Goal: Task Accomplishment & Management: Use online tool/utility

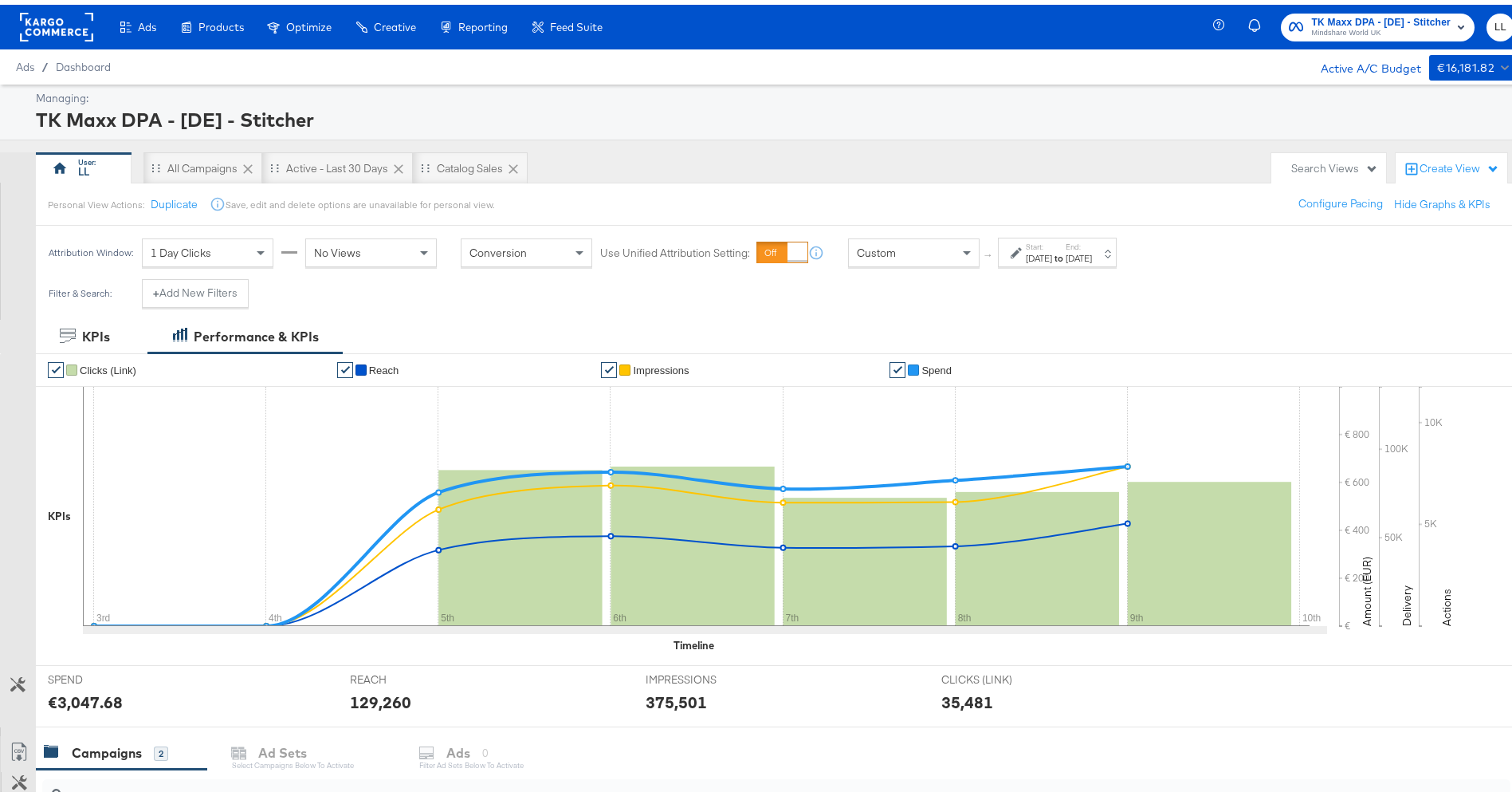
click at [1052, 257] on div "[DATE]" at bounding box center [1039, 253] width 27 height 13
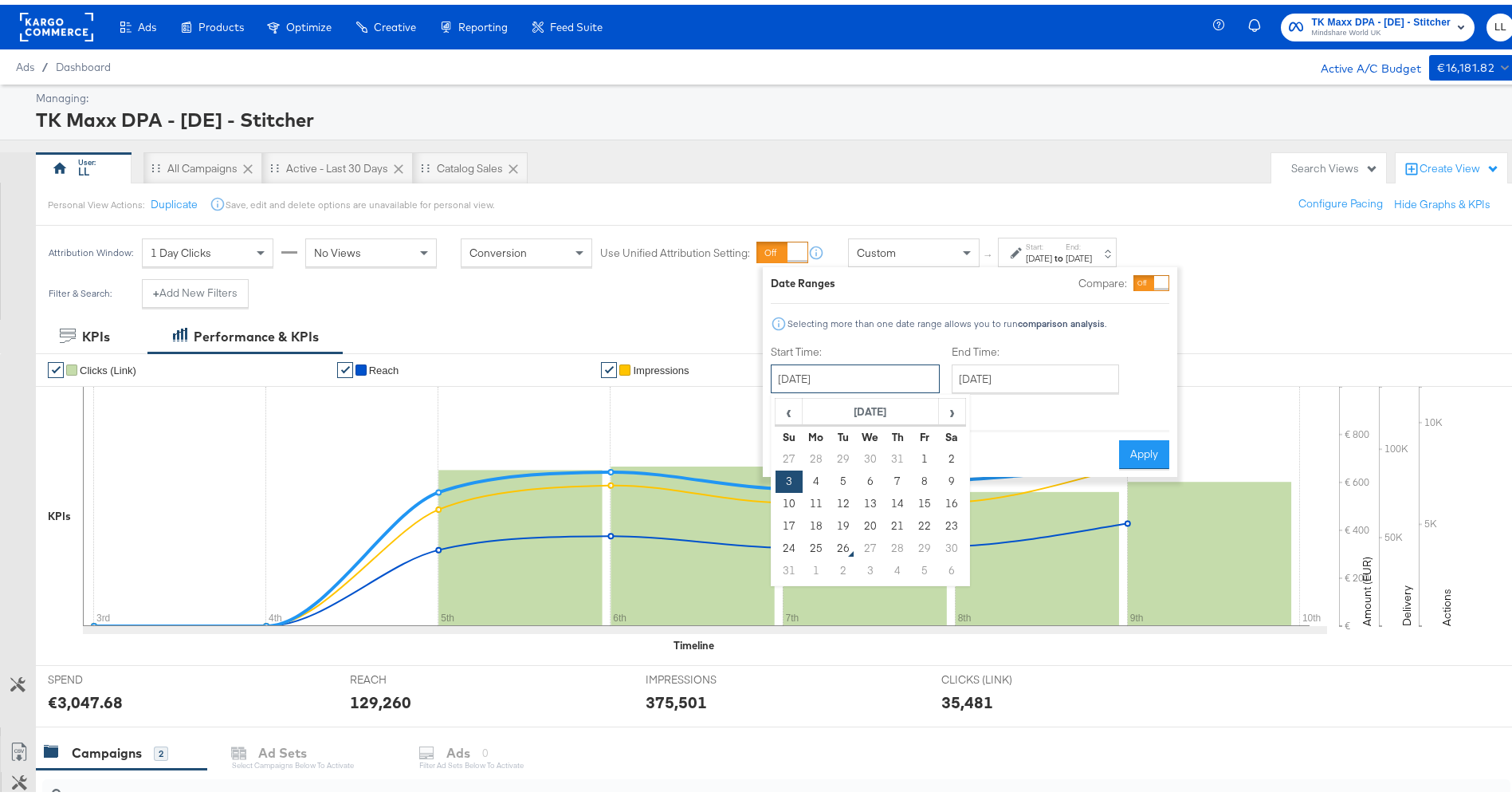
click at [847, 383] on input "[DATE]" at bounding box center [855, 374] width 169 height 29
click at [785, 520] on td "17" at bounding box center [789, 521] width 27 height 22
type input "[DATE]"
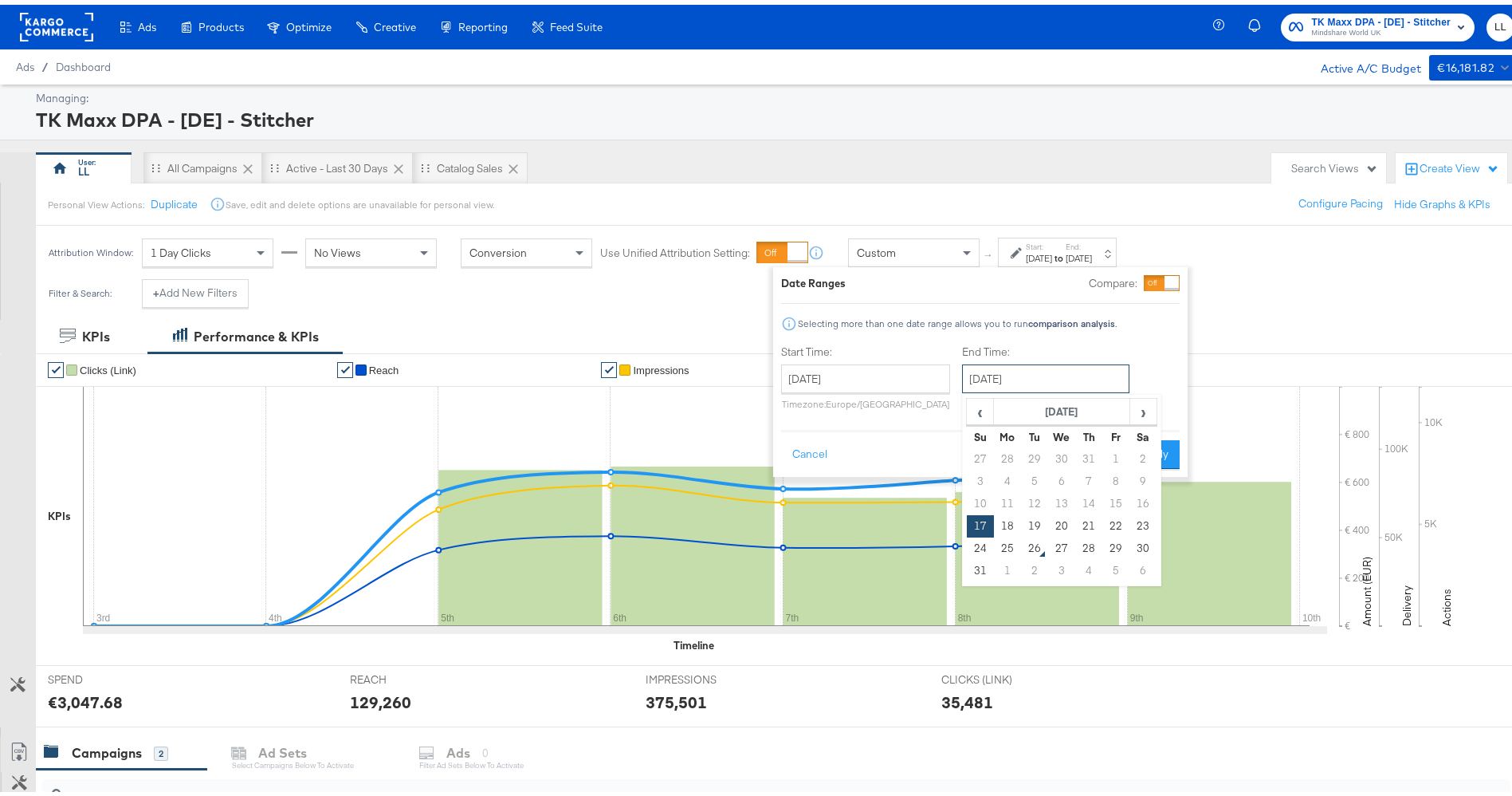
click at [1005, 383] on input "[DATE]" at bounding box center [1046, 374] width 168 height 29
click at [1146, 520] on td "23" at bounding box center [1143, 521] width 27 height 22
type input "[DATE]"
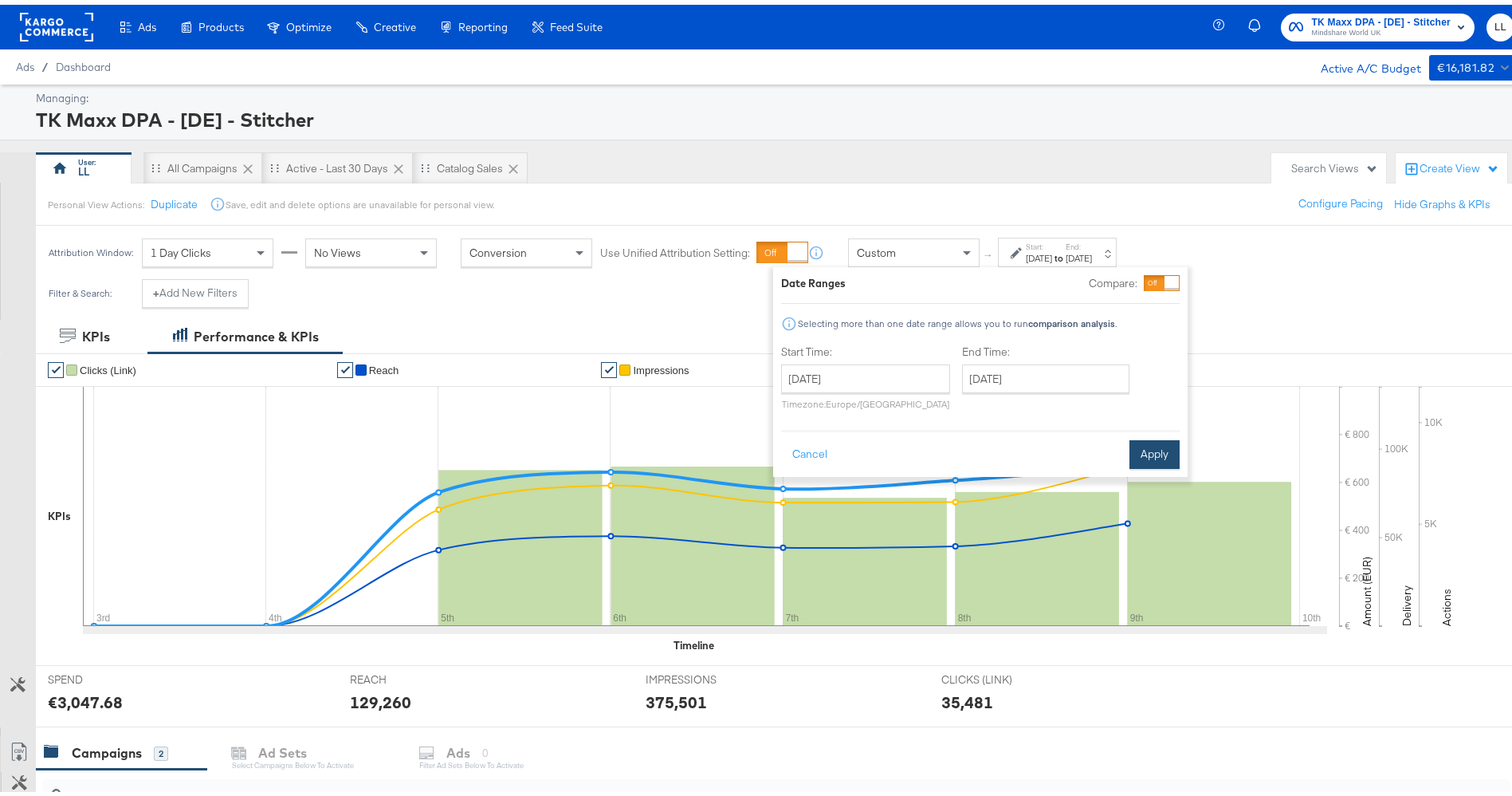
click at [1160, 443] on button "Apply" at bounding box center [1154, 450] width 50 height 29
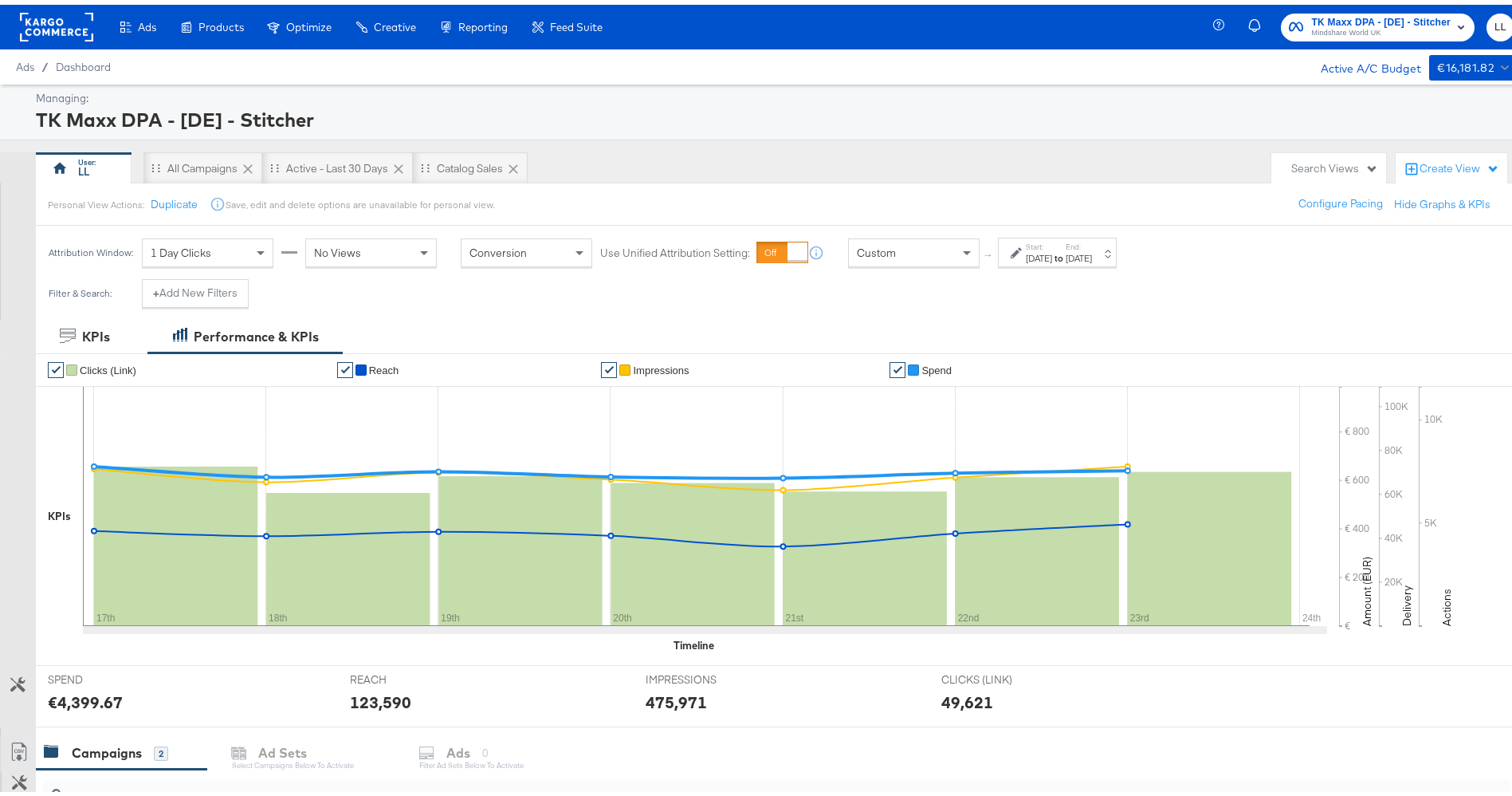
scroll to position [366, 0]
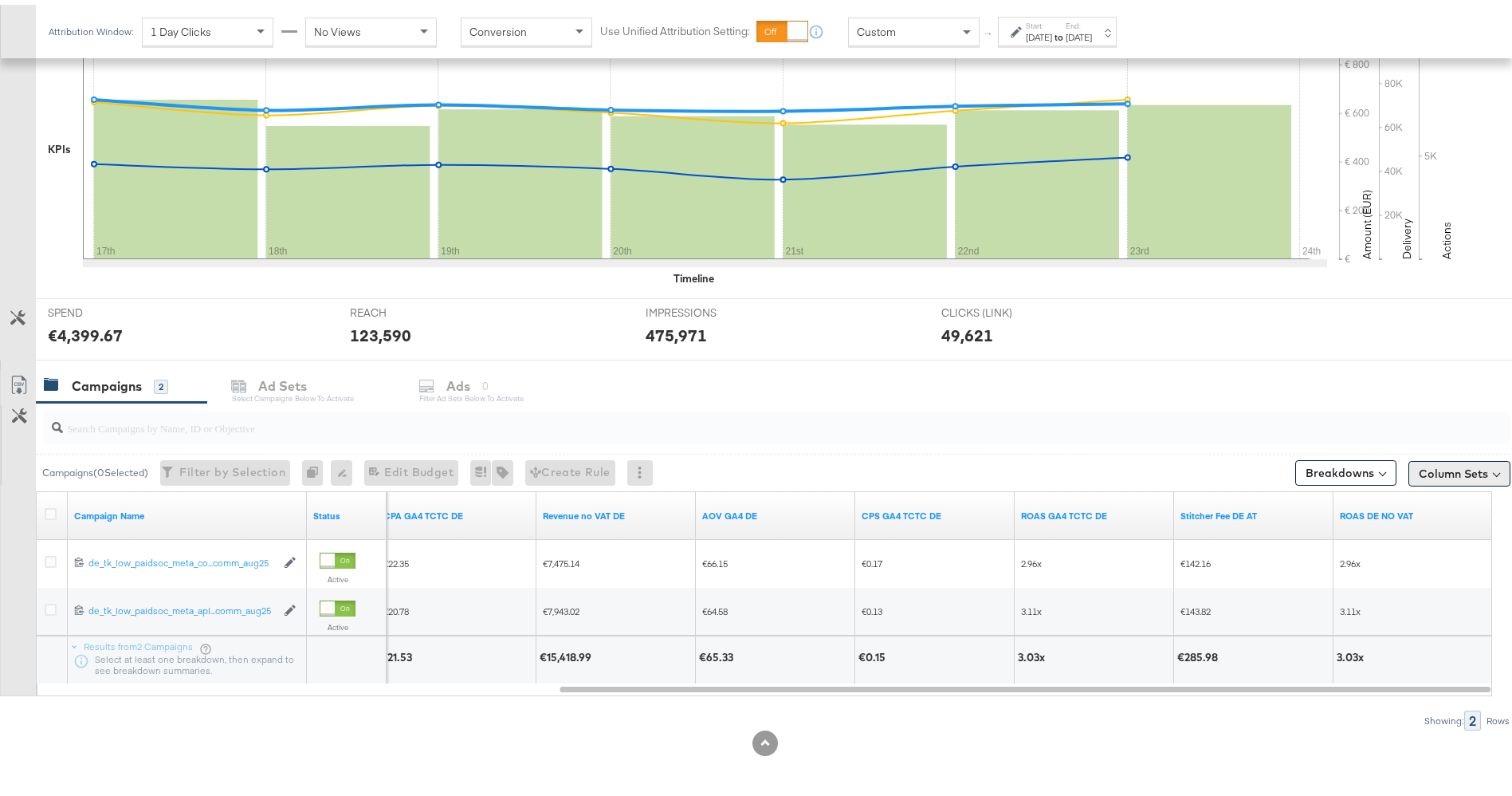
click at [1460, 466] on button "Column Sets" at bounding box center [1459, 469] width 102 height 26
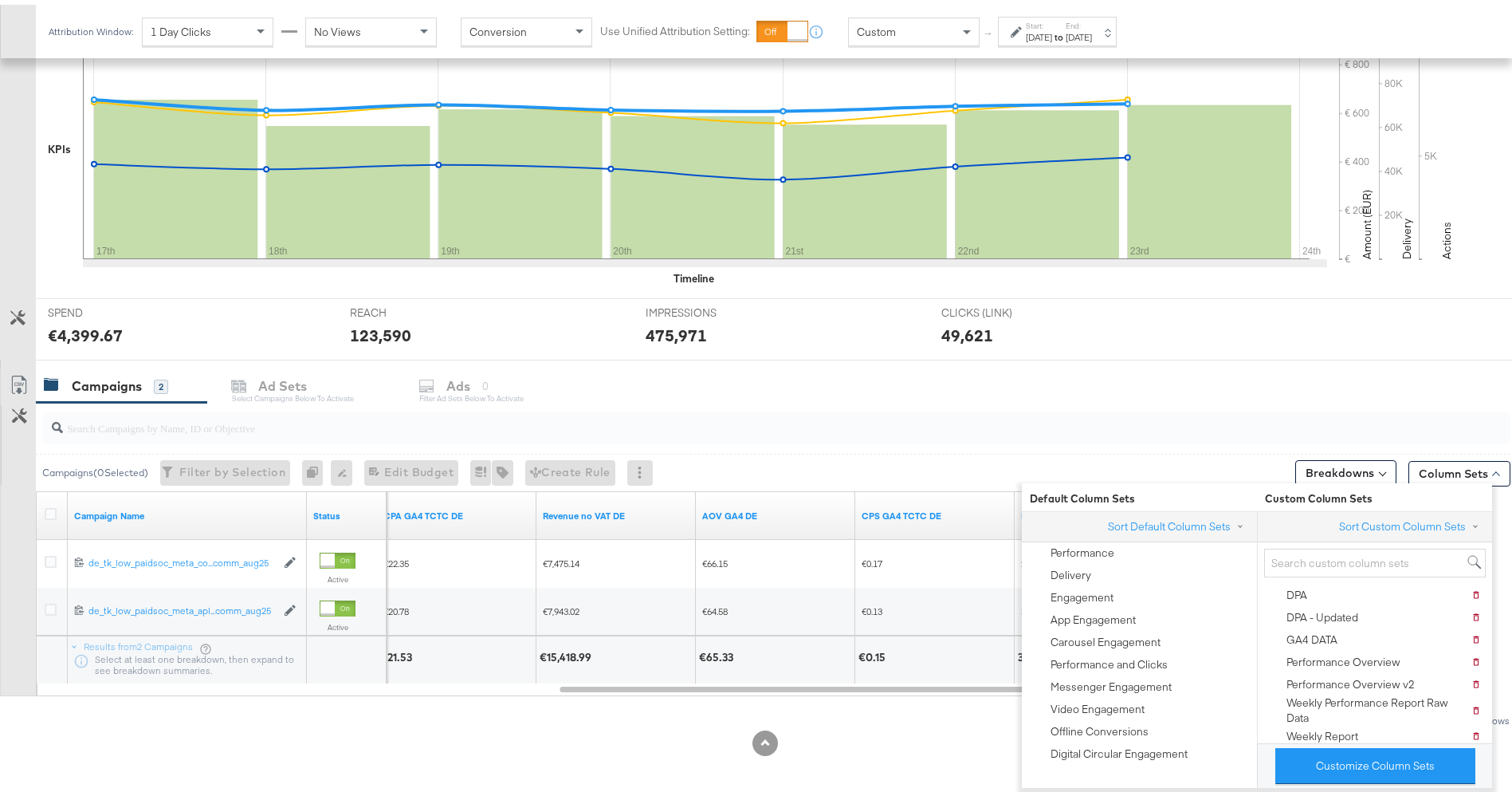
click at [1361, 392] on div "Campaigns 2 Ad Sets Select Campaigns below to activate Ads 0 Filter Ad Sets bel…" at bounding box center [783, 382] width 1494 height 34
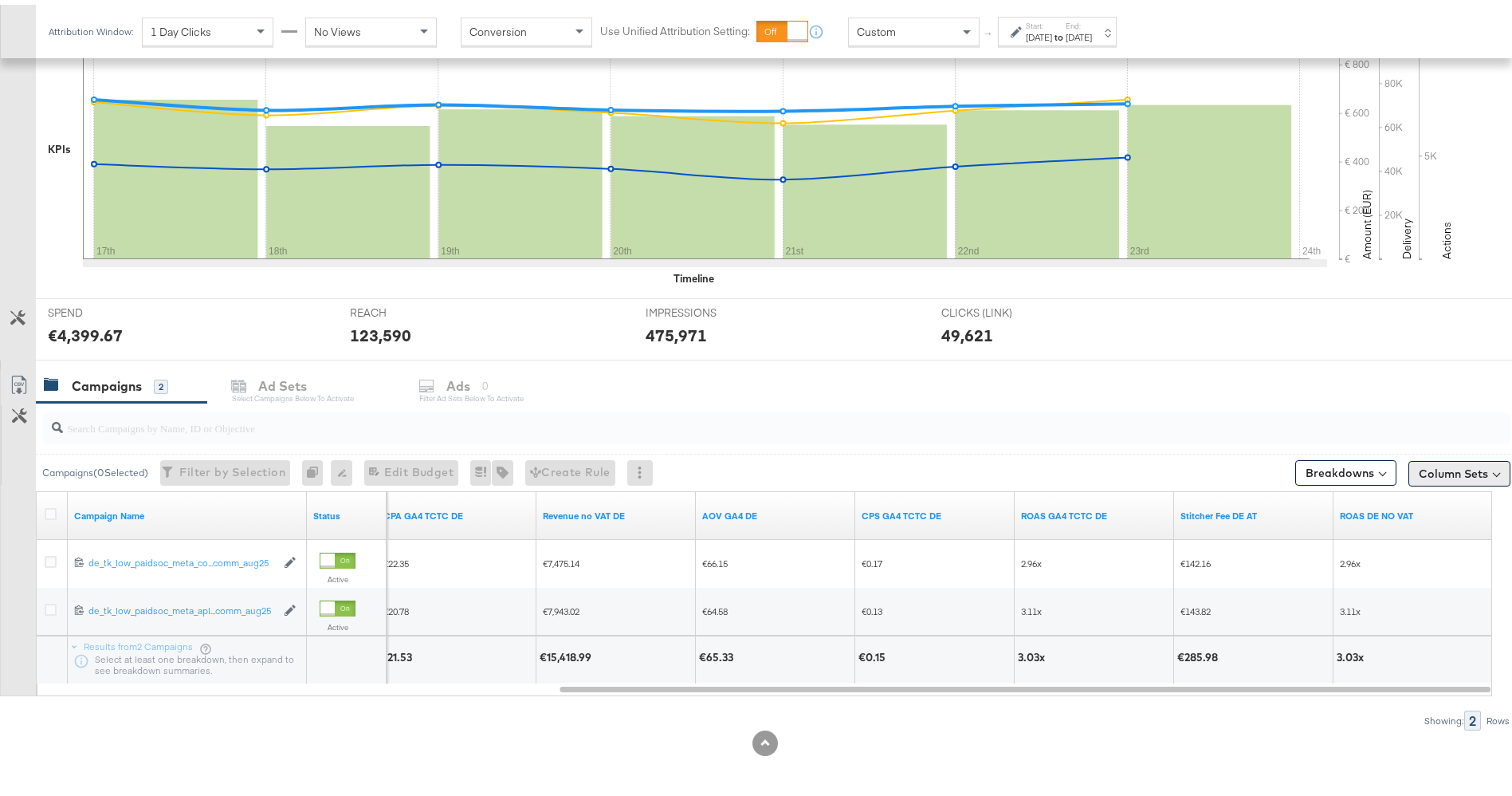
click at [1448, 471] on button "Column Sets" at bounding box center [1459, 469] width 102 height 26
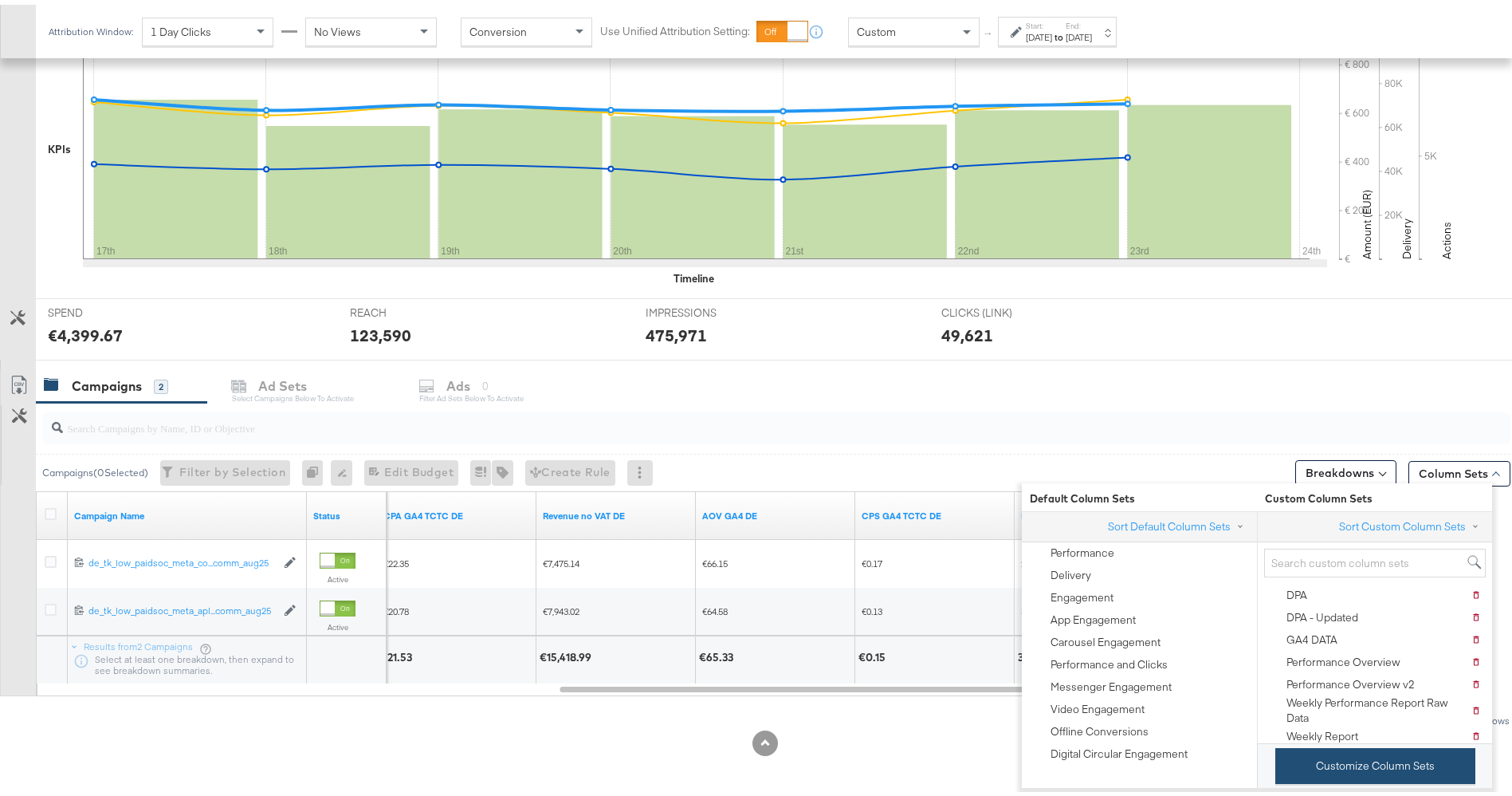
click at [1340, 764] on button "Customize Column Sets" at bounding box center [1375, 761] width 200 height 36
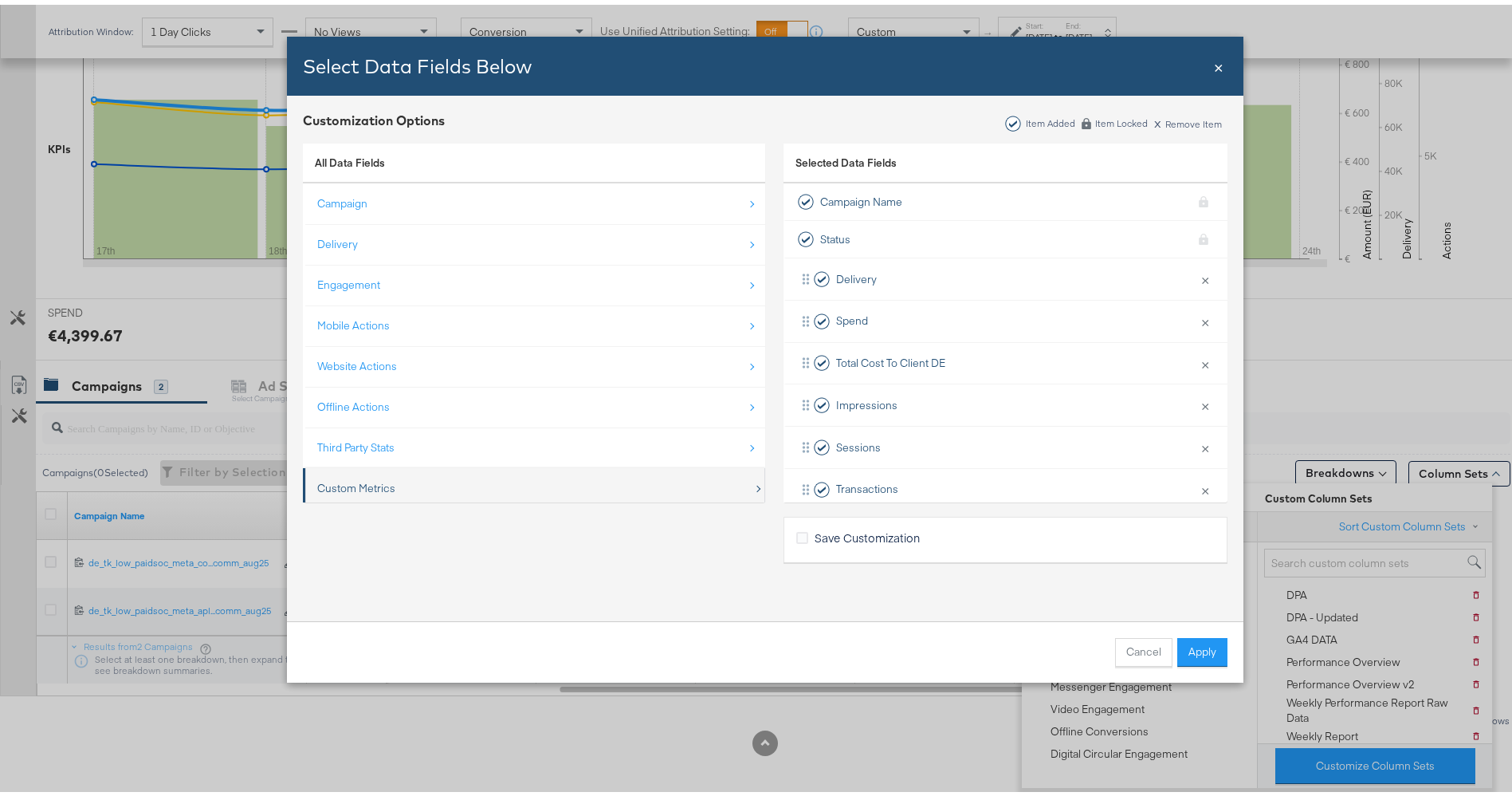
click at [341, 478] on div "Custom Metrics" at bounding box center [356, 484] width 78 height 15
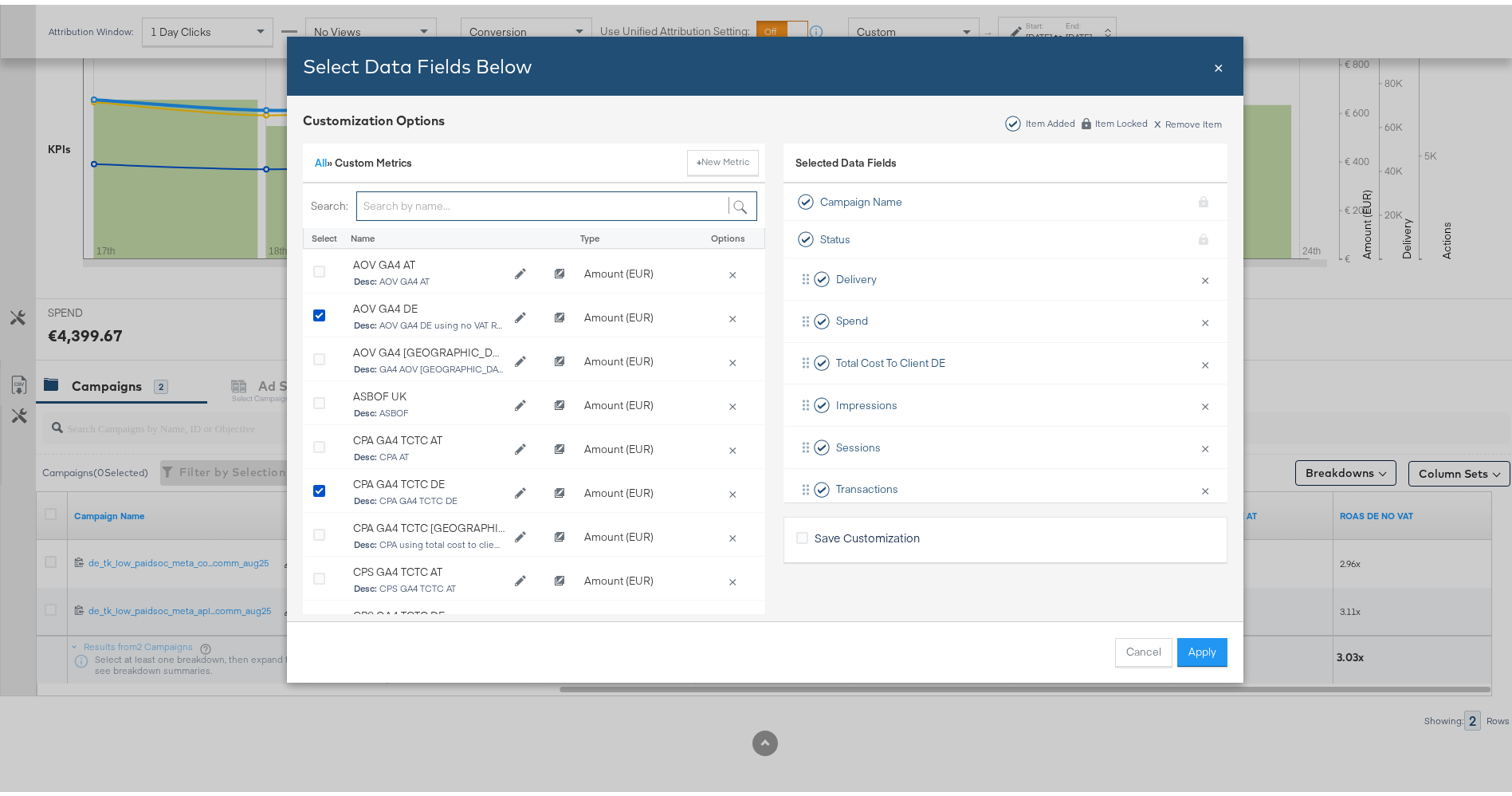
click at [413, 197] on input "Bulk Add Locations Modal" at bounding box center [556, 201] width 401 height 29
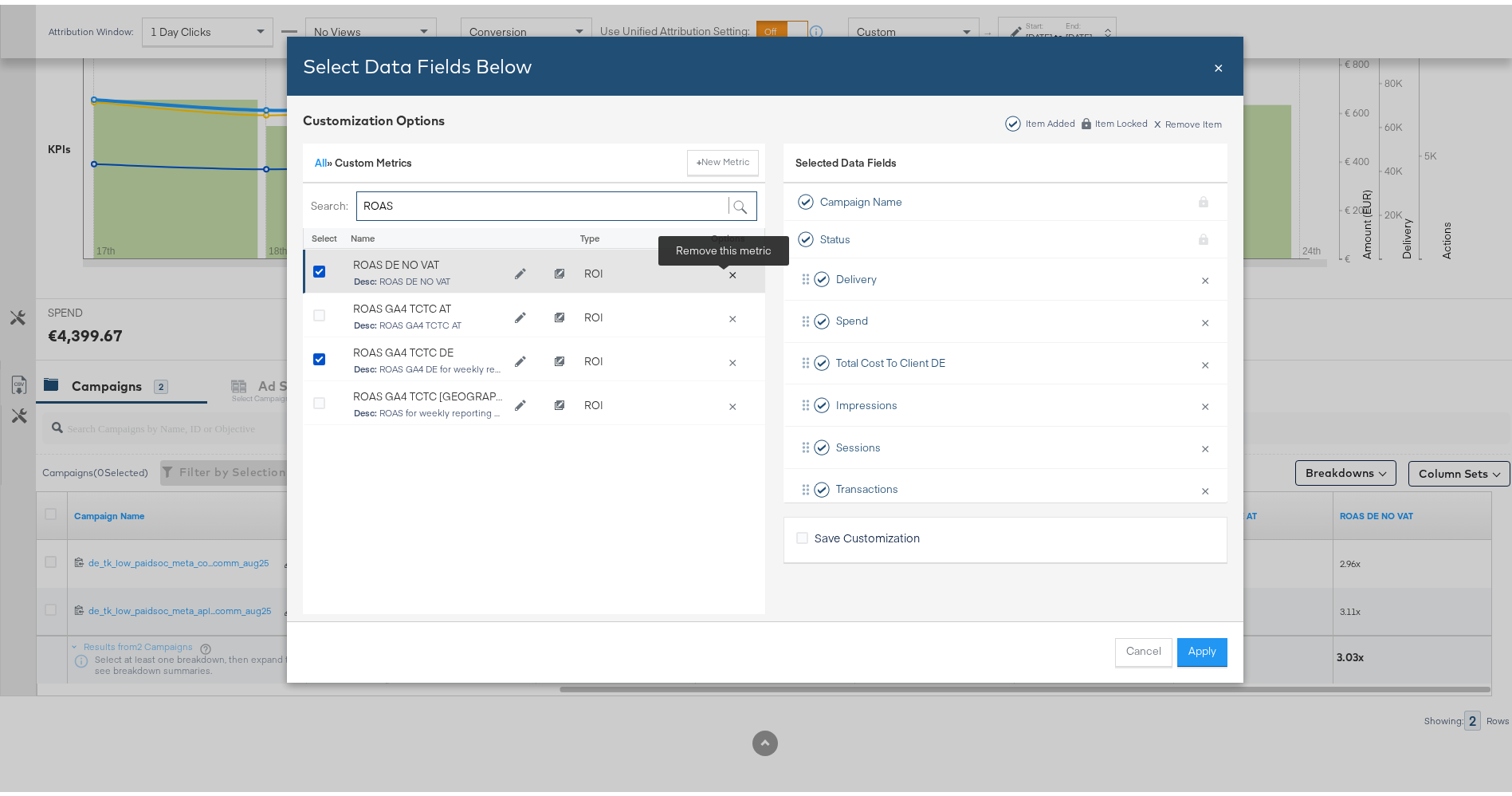
type input "ROAS"
click at [721, 272] on button "×" at bounding box center [732, 269] width 22 height 15
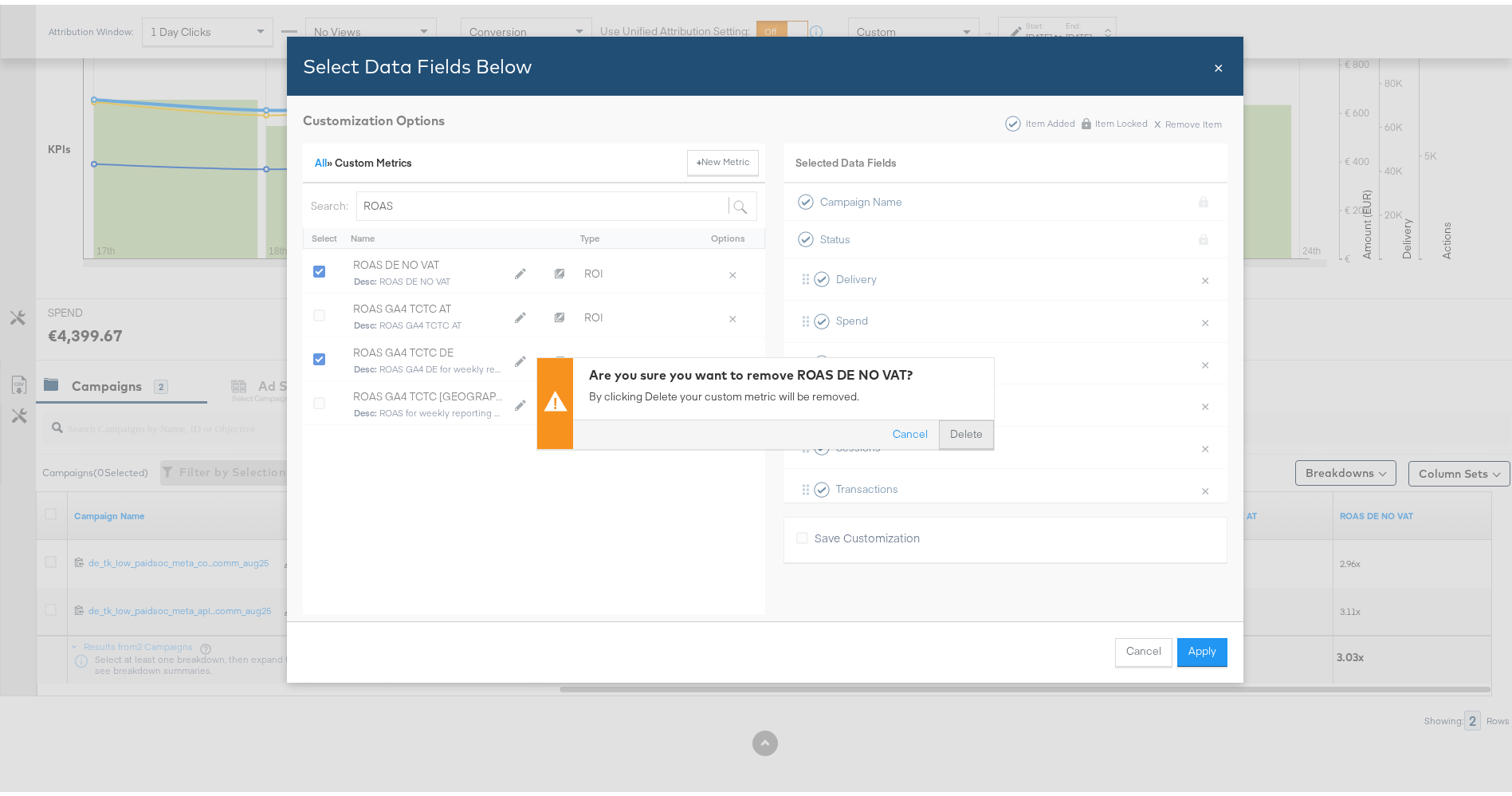
click at [957, 434] on button "Delete" at bounding box center [966, 429] width 55 height 29
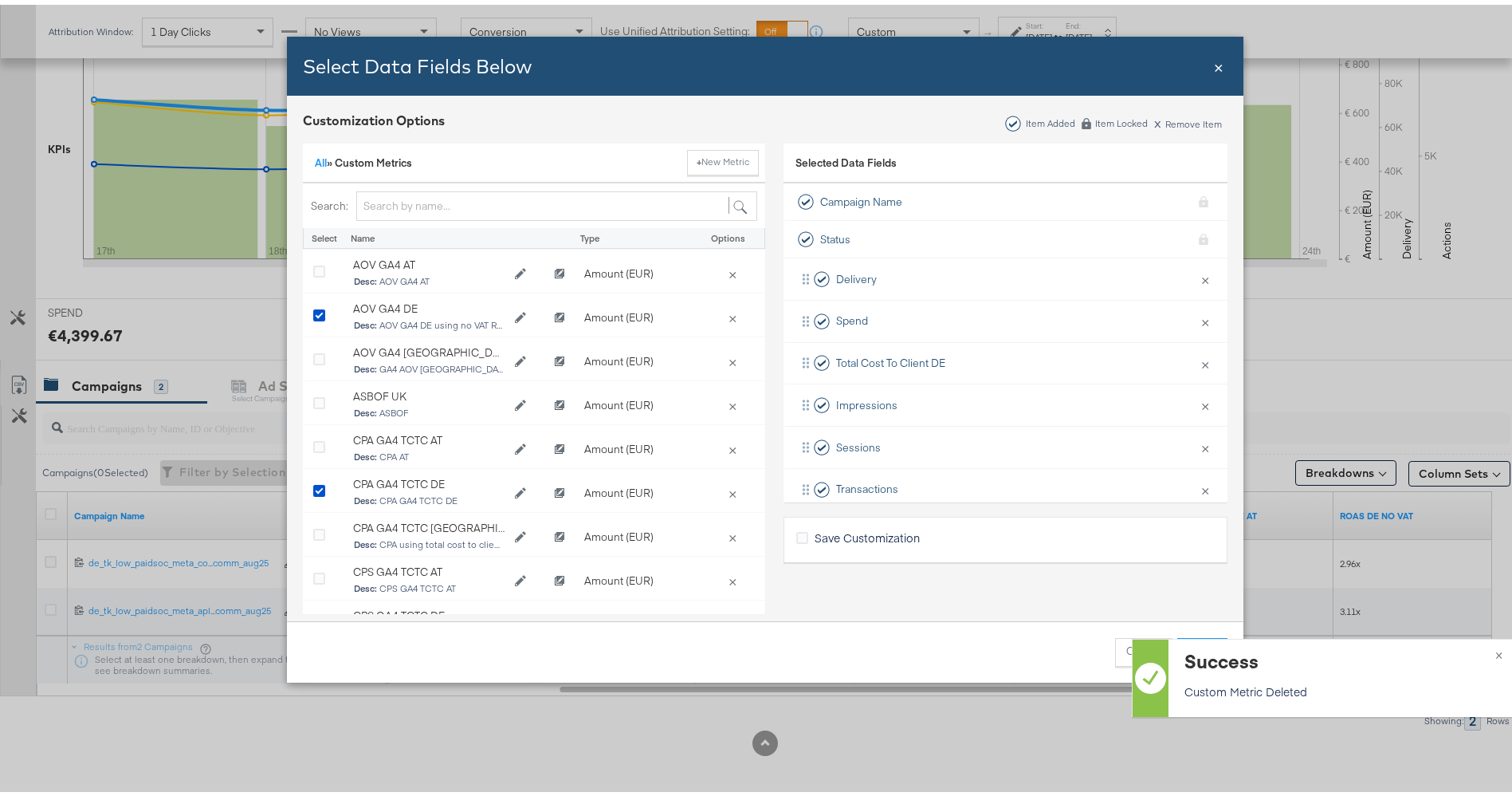
click at [1008, 622] on div "Cancel Apply" at bounding box center [765, 647] width 957 height 62
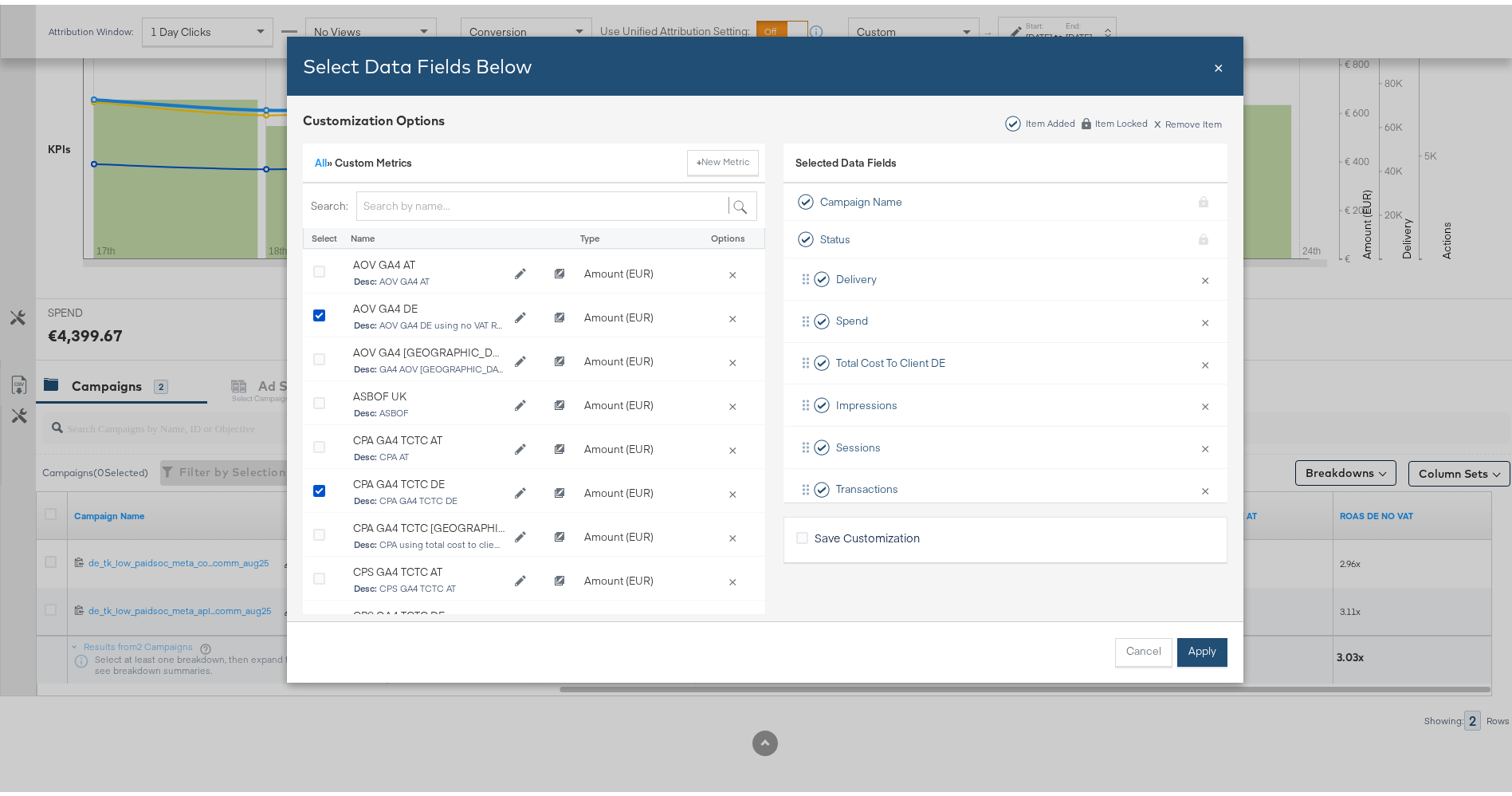
click at [1212, 644] on button "Apply" at bounding box center [1202, 648] width 50 height 29
